Goal: Navigation & Orientation: Find specific page/section

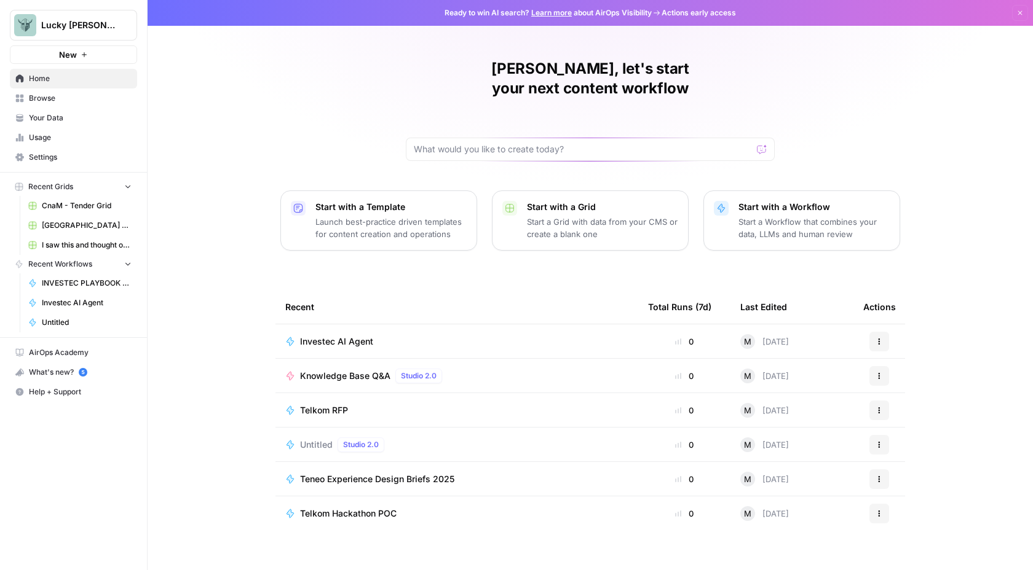
click at [340, 336] on span "Investec AI Agent" at bounding box center [336, 342] width 73 height 12
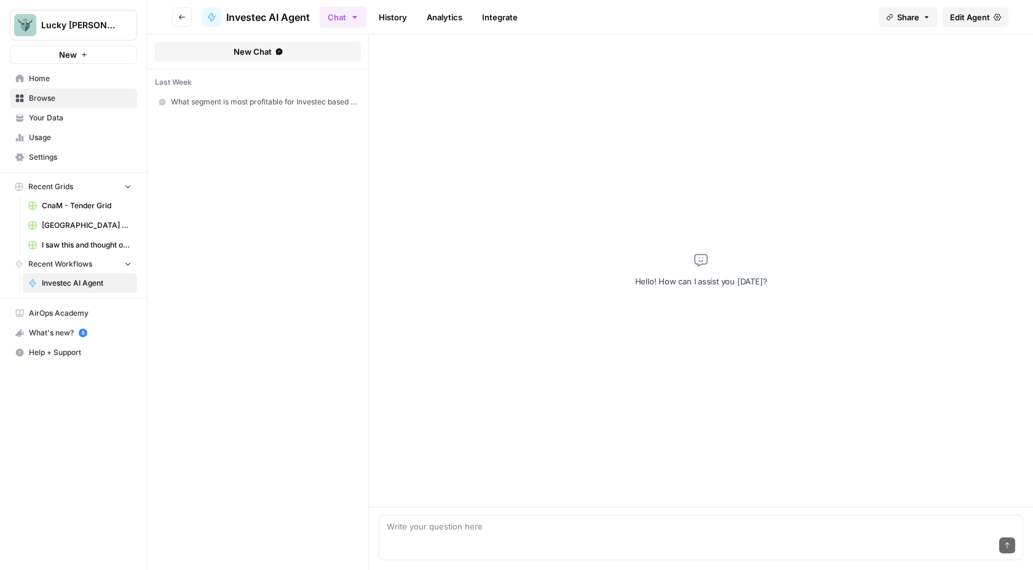
click at [975, 18] on span "Edit Agent" at bounding box center [970, 17] width 40 height 12
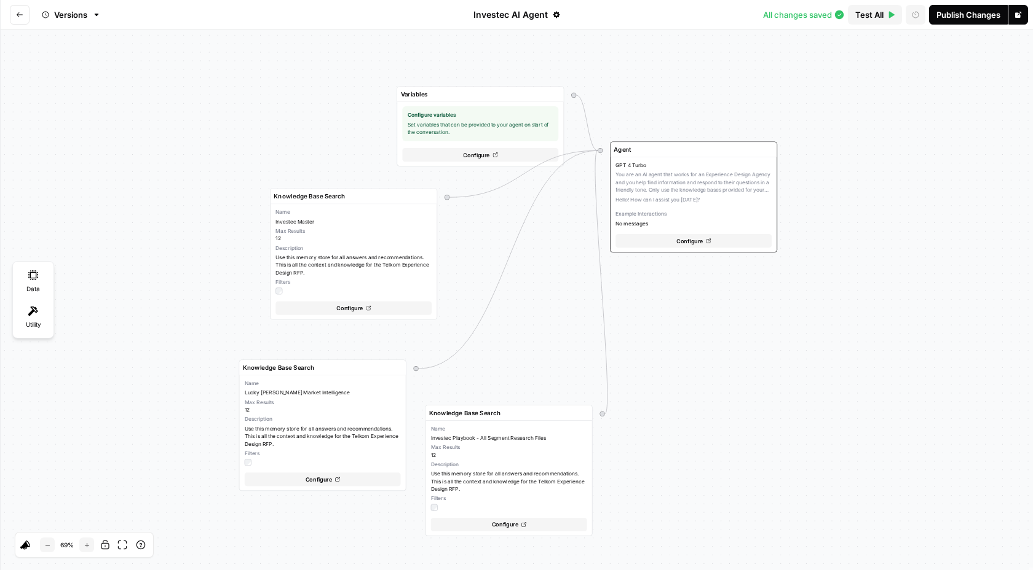
click at [22, 22] on button "Go back" at bounding box center [20, 15] width 20 height 20
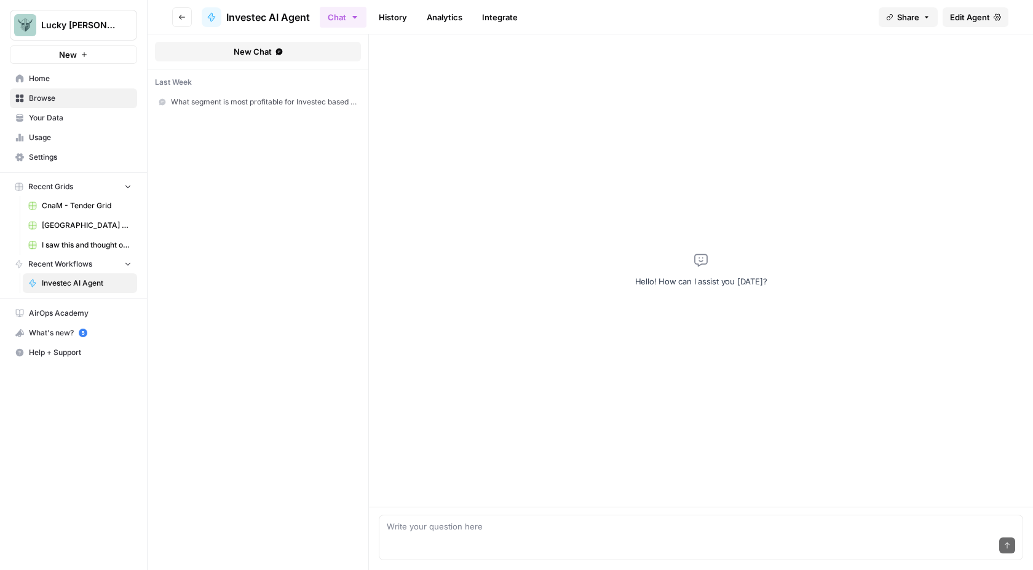
click at [181, 22] on button "Go back" at bounding box center [182, 17] width 20 height 20
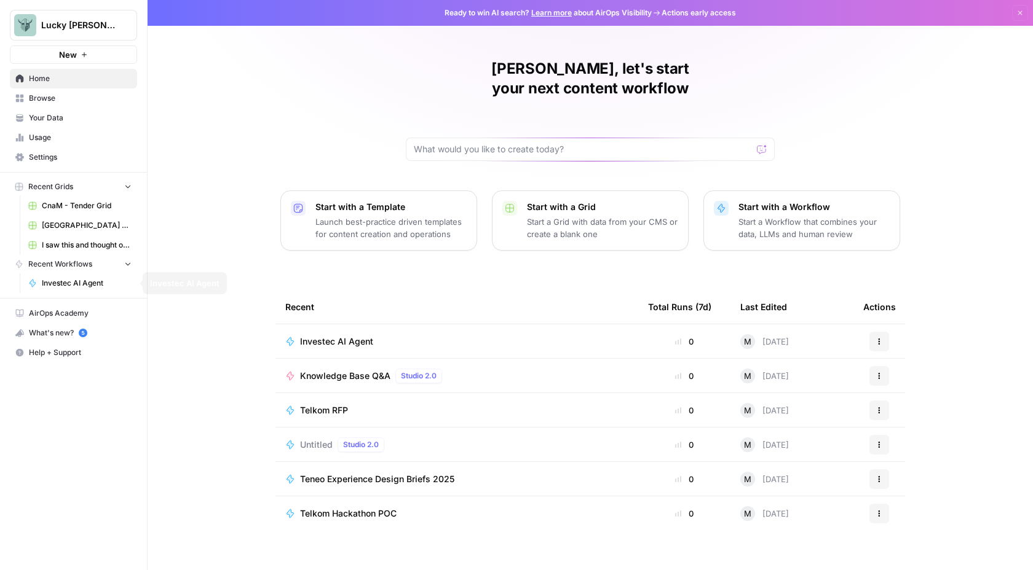
click at [127, 265] on icon "button" at bounding box center [128, 263] width 9 height 9
click at [127, 265] on icon "button" at bounding box center [128, 264] width 9 height 9
click at [127, 265] on icon "button" at bounding box center [128, 263] width 9 height 9
click at [55, 103] on span "Browse" at bounding box center [80, 98] width 103 height 11
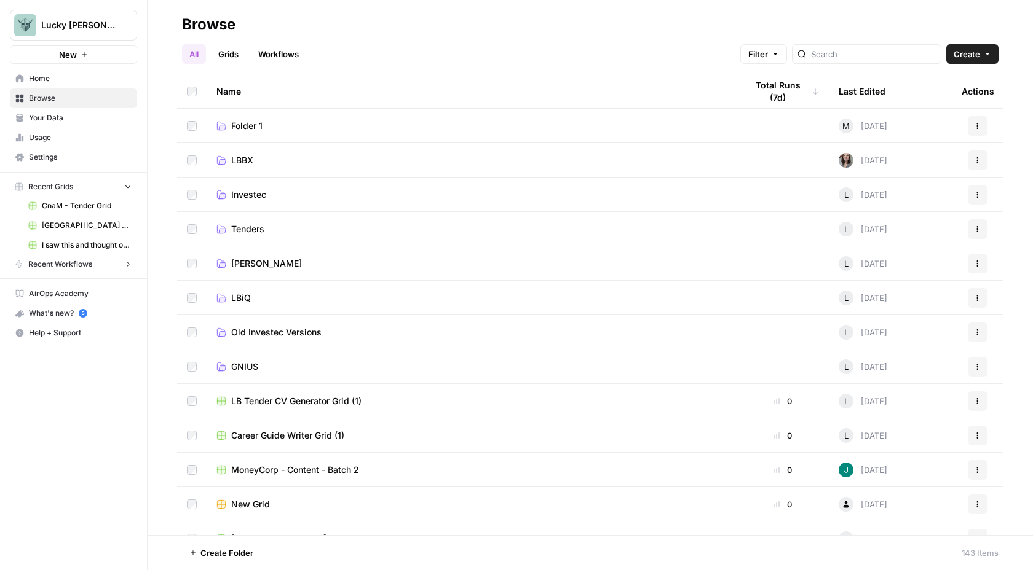
click at [254, 195] on span "Investec" at bounding box center [248, 195] width 35 height 12
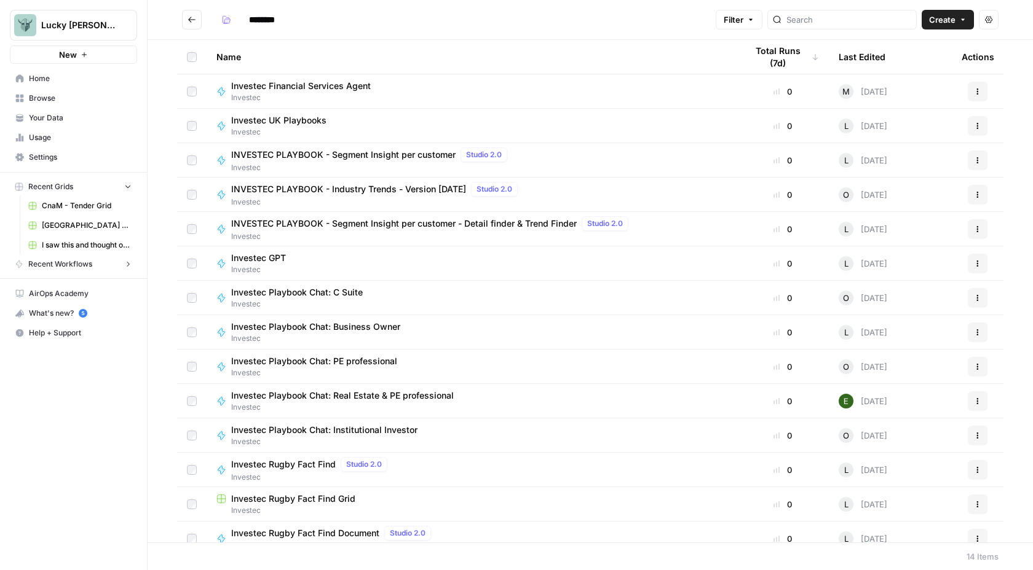
click at [191, 20] on icon "Go back" at bounding box center [191, 19] width 9 height 9
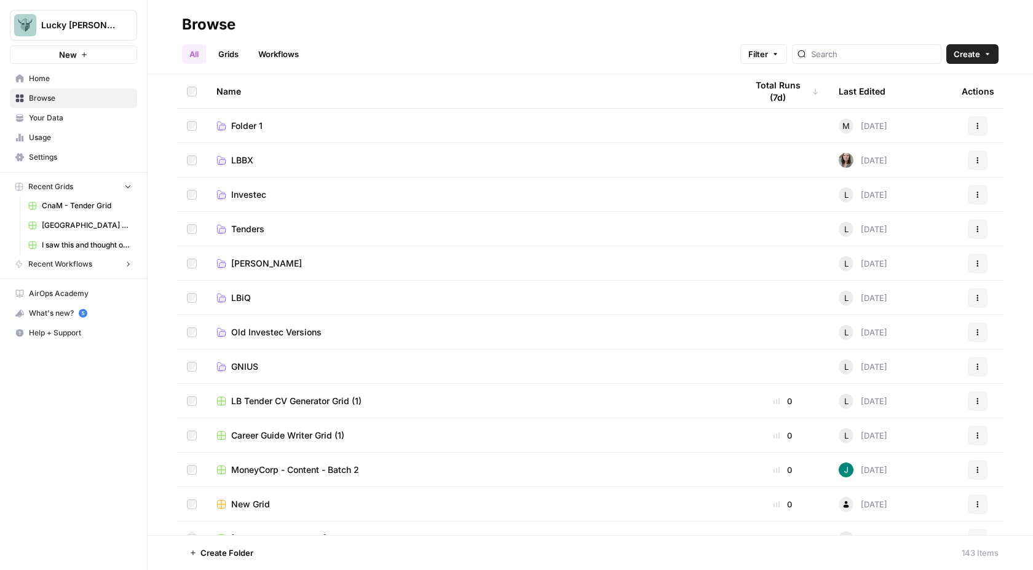
click at [99, 264] on button "Recent Workflows" at bounding box center [73, 264] width 127 height 18
click at [85, 285] on span "Investec AI Agent" at bounding box center [87, 283] width 90 height 11
